Goal: Information Seeking & Learning: Learn about a topic

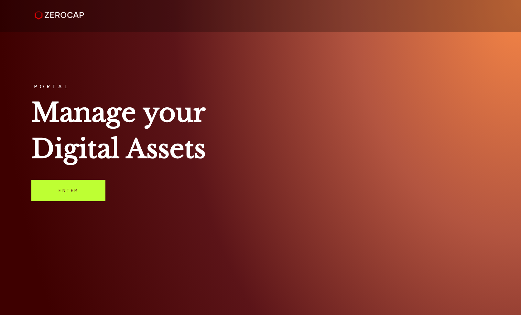
click at [60, 196] on link "Enter" at bounding box center [68, 190] width 74 height 21
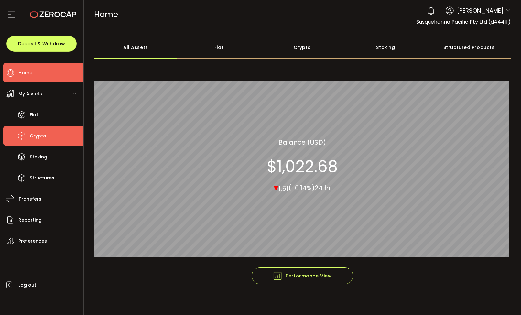
click at [40, 138] on span "Crypto" at bounding box center [38, 135] width 16 height 9
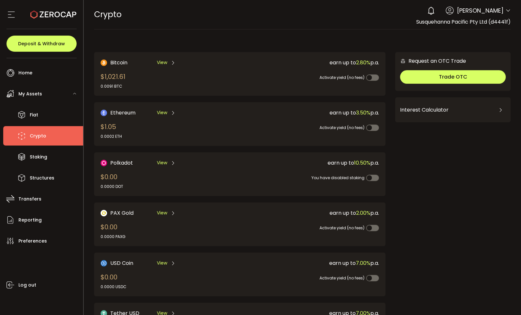
click at [166, 61] on span "View" at bounding box center [162, 62] width 10 height 7
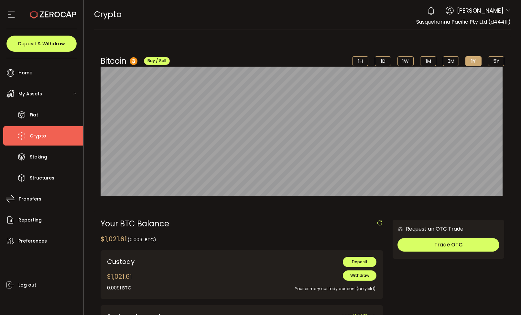
click at [40, 135] on span "Crypto" at bounding box center [38, 135] width 16 height 9
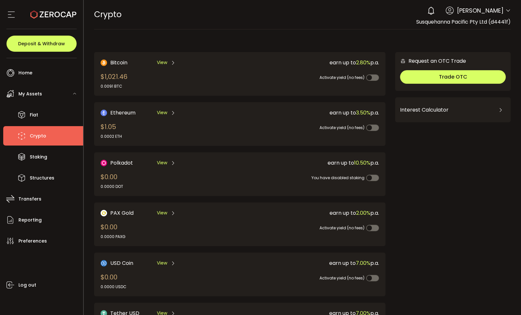
click at [162, 114] on span "View" at bounding box center [162, 112] width 10 height 7
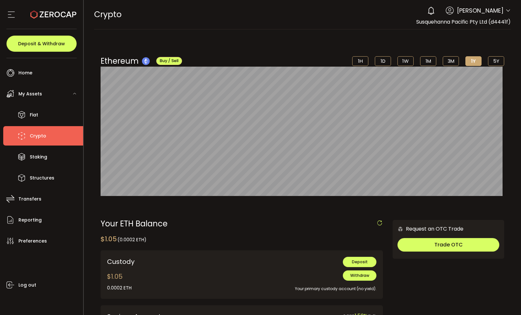
click at [39, 138] on span "Crypto" at bounding box center [38, 135] width 16 height 9
